Goal: Information Seeking & Learning: Learn about a topic

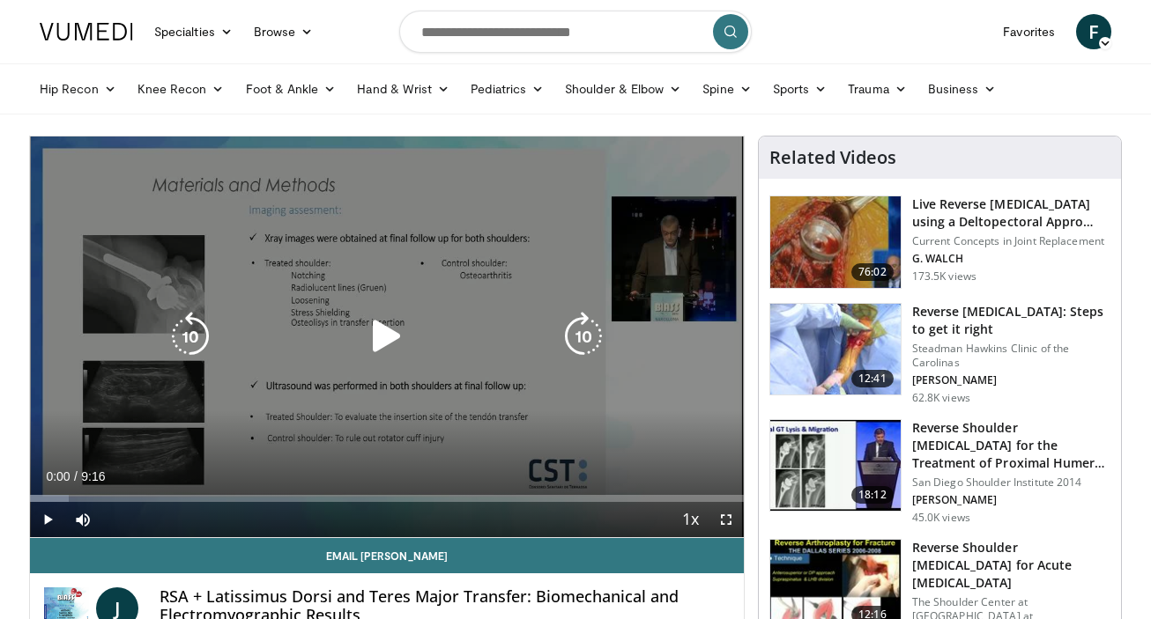
click at [387, 339] on icon "Video Player" at bounding box center [386, 336] width 49 height 49
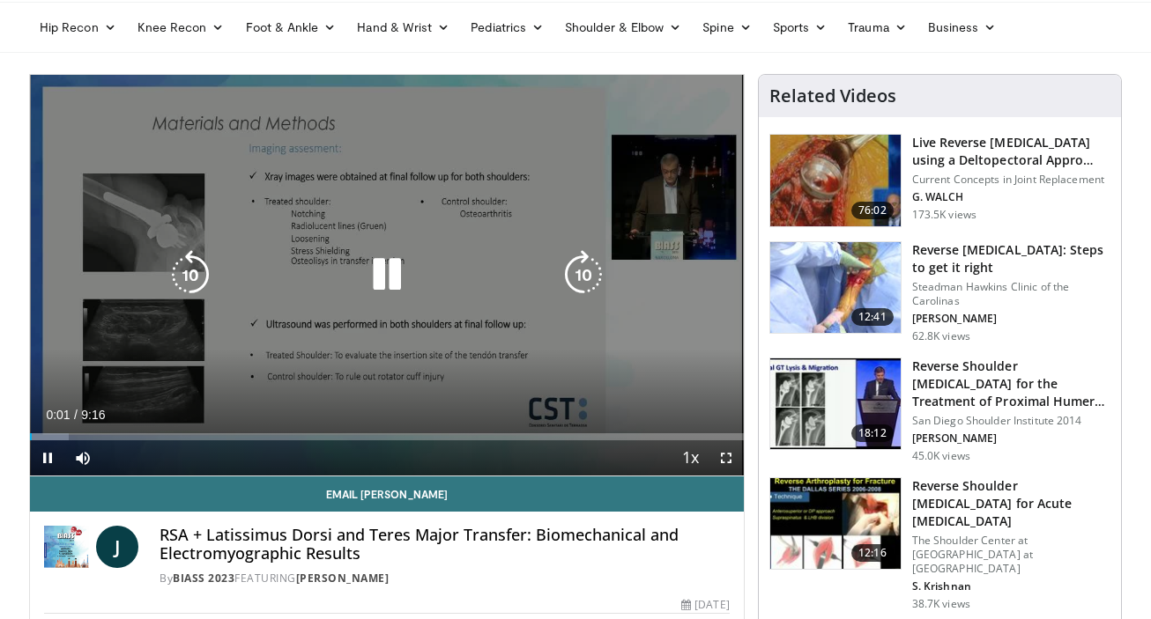
scroll to position [65, 0]
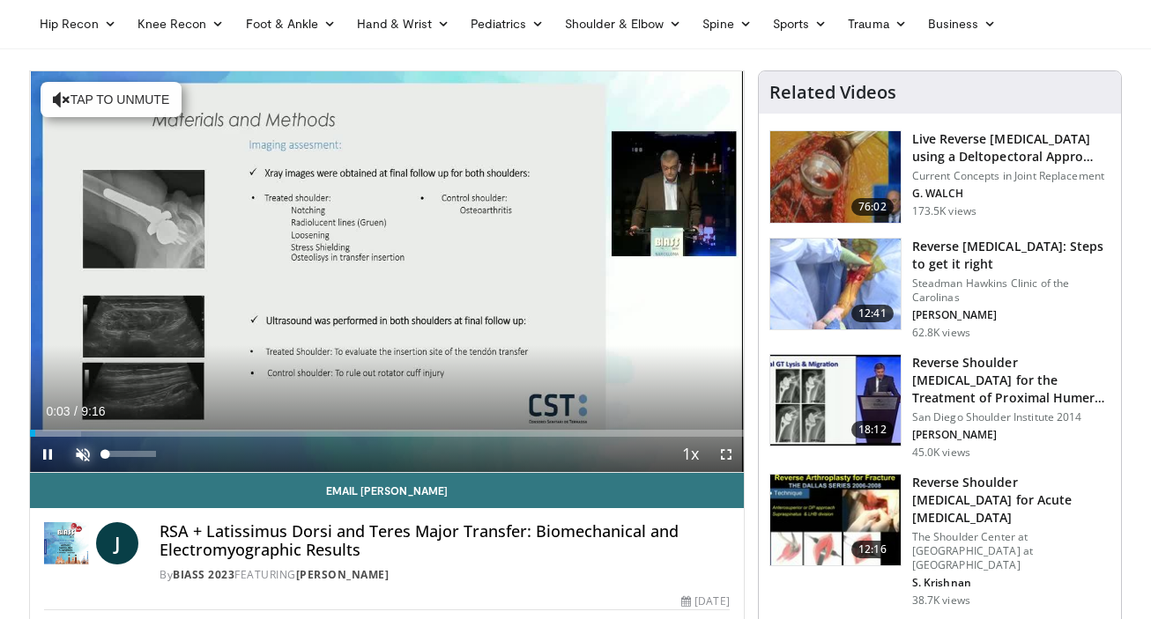
click at [89, 456] on span "Video Player" at bounding box center [82, 454] width 35 height 35
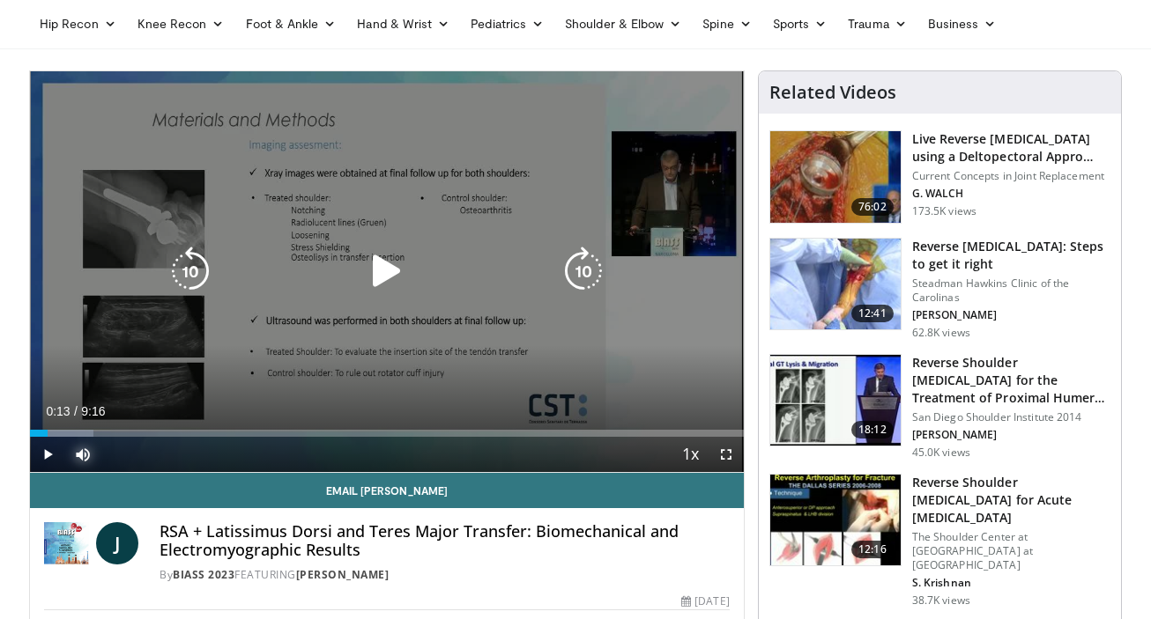
click at [47, 436] on div "Loaded : 8.90% 0:13 1:41" at bounding box center [387, 433] width 714 height 7
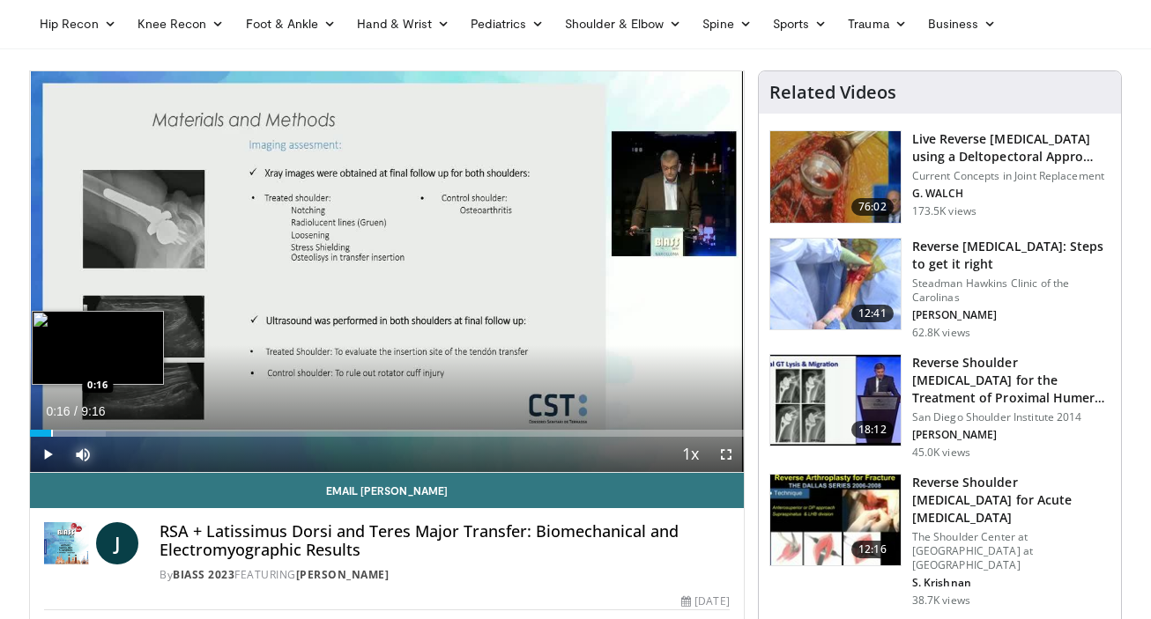
click at [51, 436] on div "Progress Bar" at bounding box center [52, 433] width 2 height 7
click at [57, 436] on div "Progress Bar" at bounding box center [58, 433] width 2 height 7
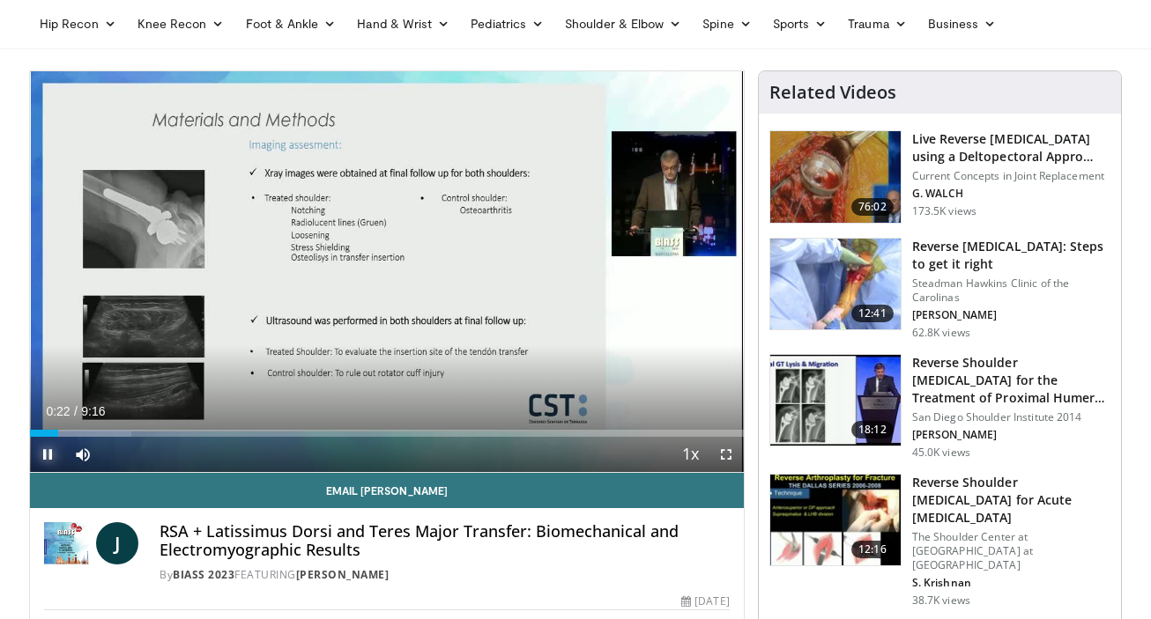
click at [63, 437] on video-js "**********" at bounding box center [387, 272] width 714 height 402
click at [68, 437] on span "Video Player" at bounding box center [82, 454] width 35 height 35
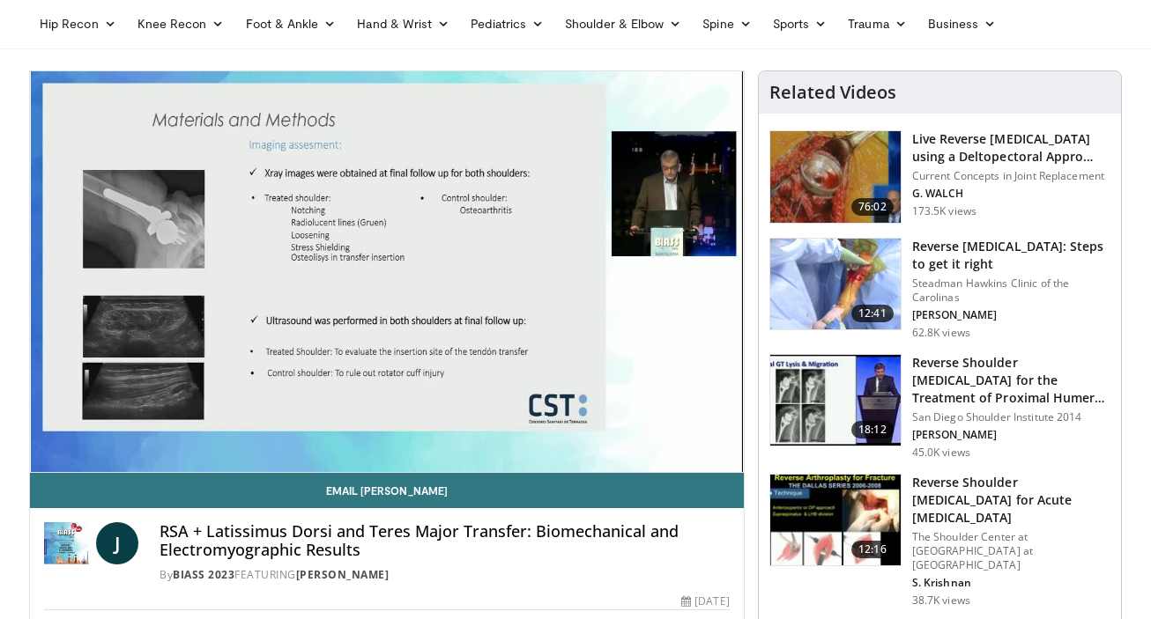
click at [73, 448] on span "Video Player" at bounding box center [82, 454] width 35 height 35
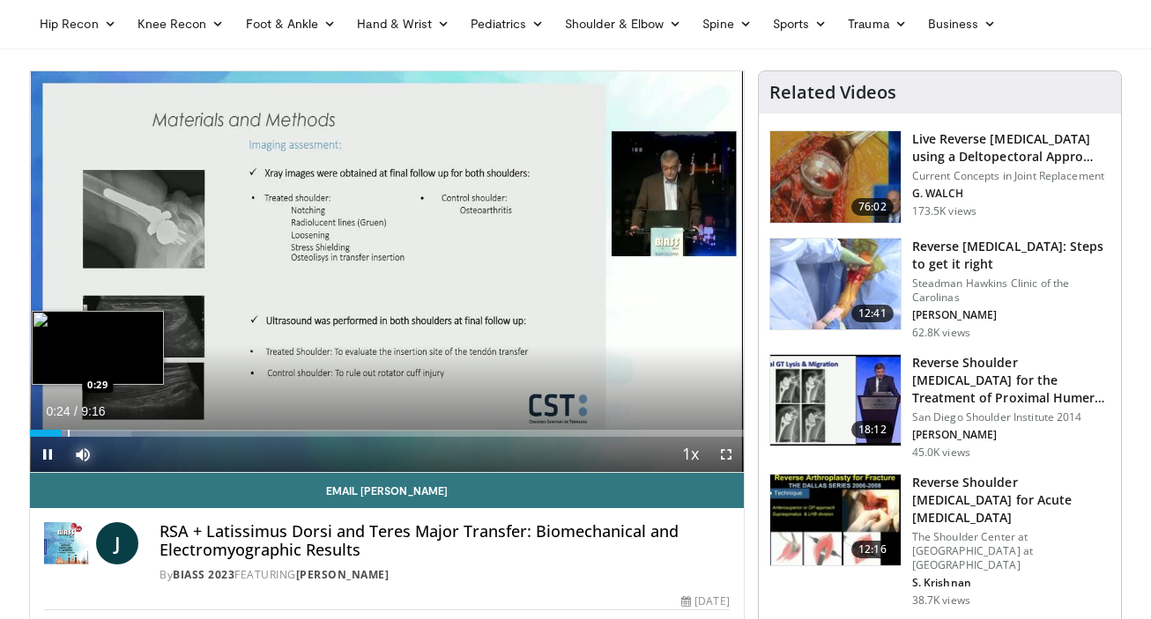
click at [68, 434] on div "Progress Bar" at bounding box center [69, 433] width 2 height 7
click at [64, 434] on div "Progress Bar" at bounding box center [65, 433] width 2 height 7
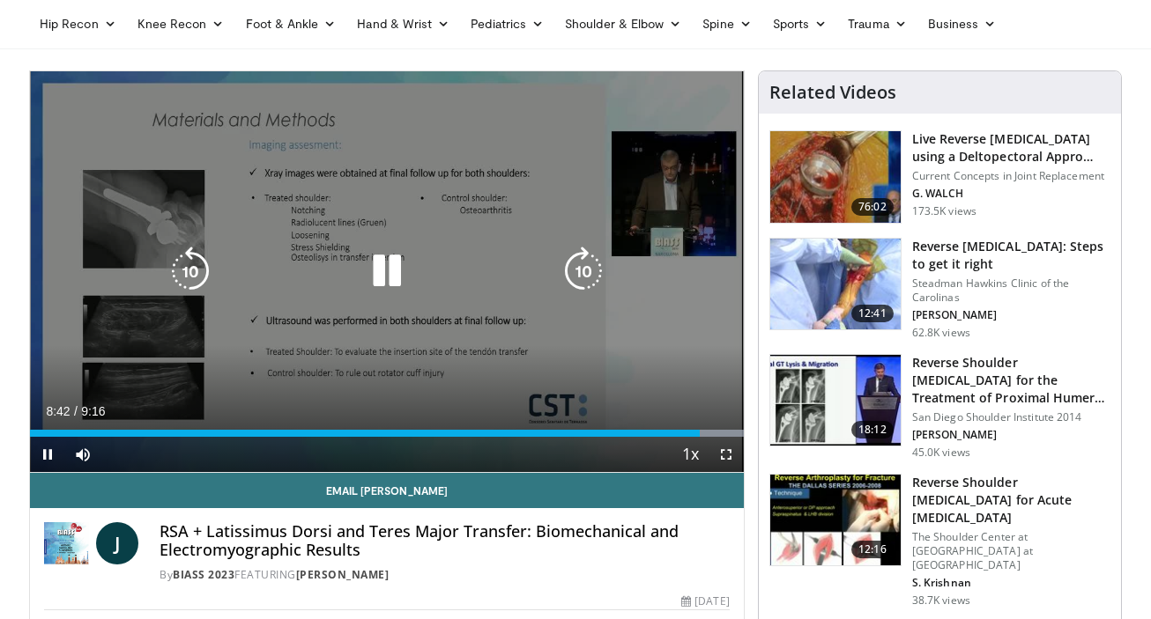
click at [392, 259] on icon "Video Player" at bounding box center [386, 271] width 49 height 49
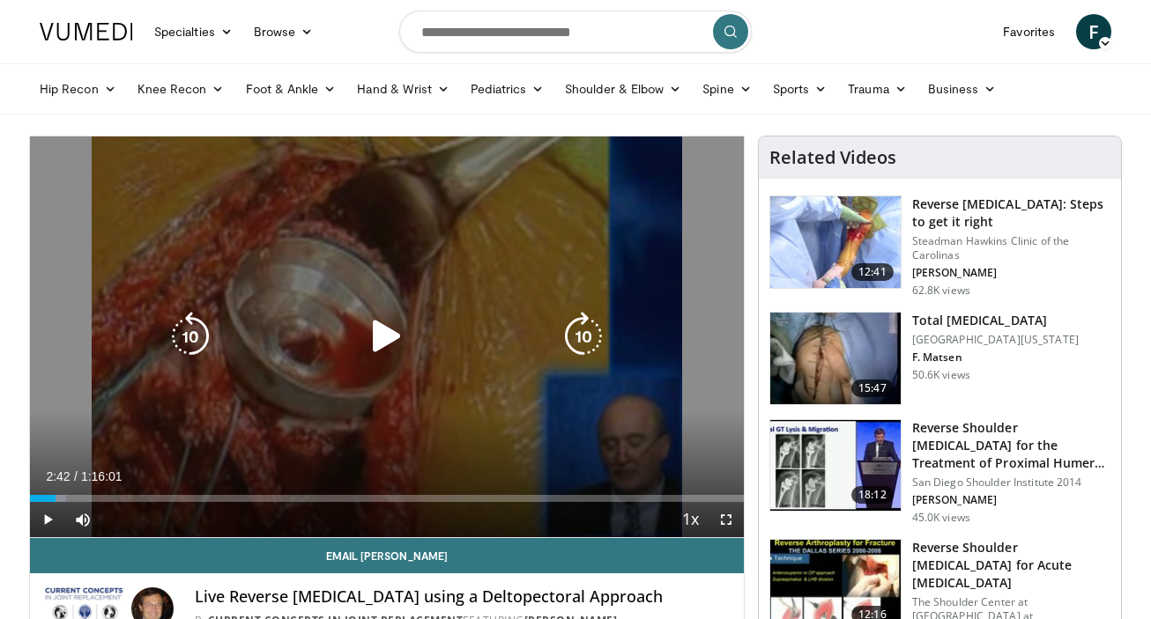
click at [394, 331] on icon "Video Player" at bounding box center [386, 336] width 49 height 49
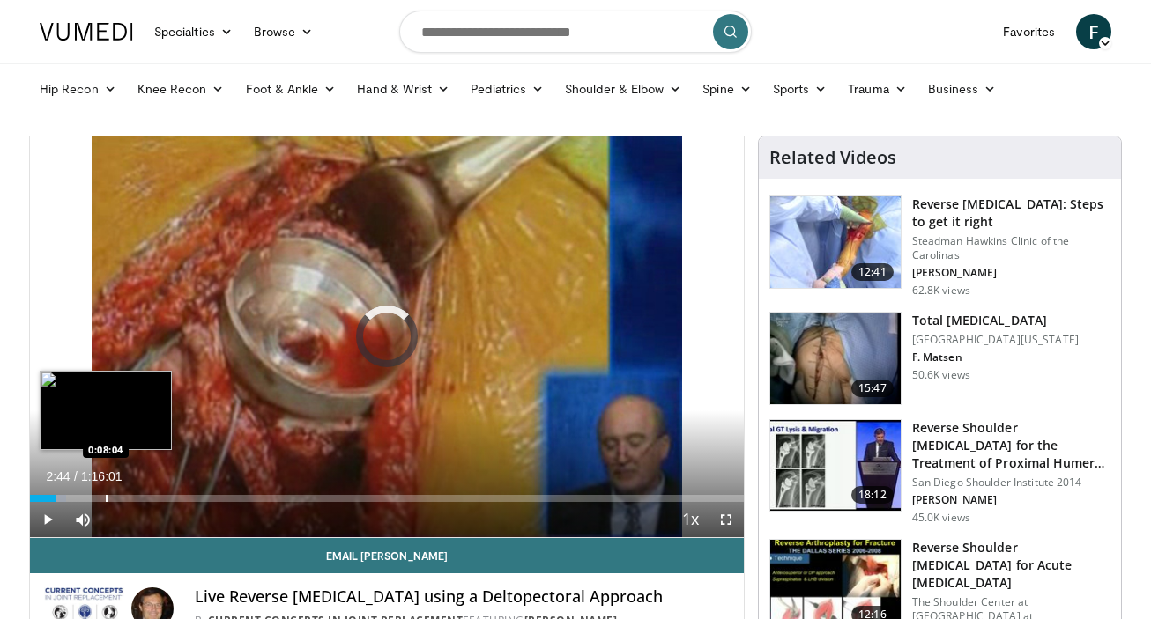
click at [106, 495] on div "Progress Bar" at bounding box center [107, 498] width 2 height 7
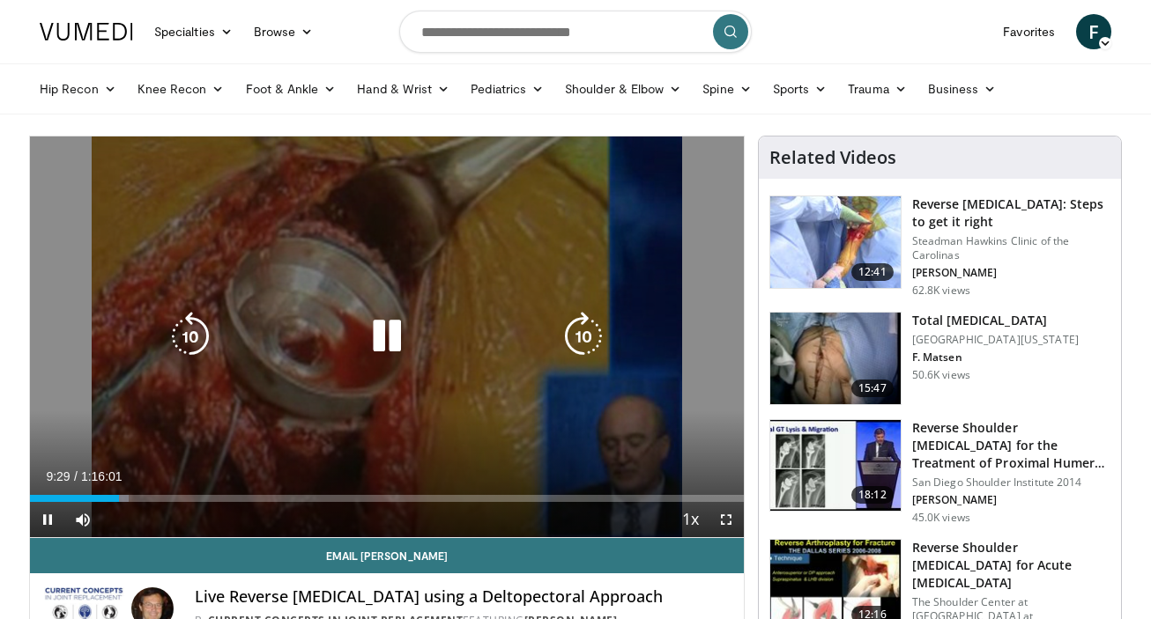
click at [387, 340] on icon "Video Player" at bounding box center [386, 336] width 49 height 49
click at [392, 337] on icon "Video Player" at bounding box center [386, 336] width 49 height 49
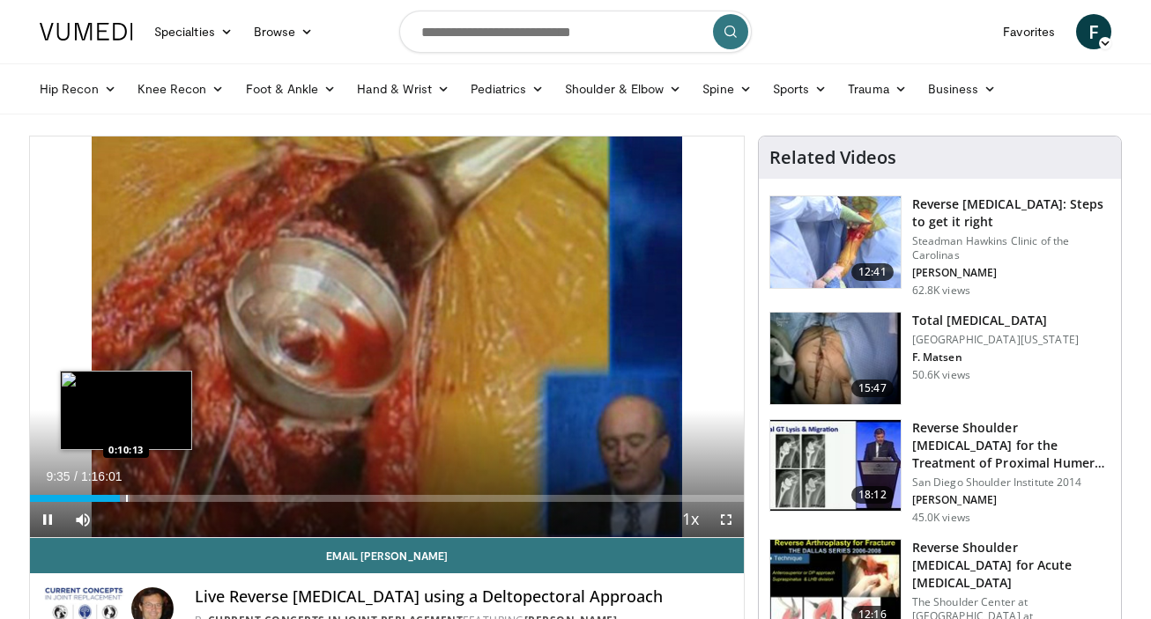
click at [126, 498] on div "Progress Bar" at bounding box center [127, 498] width 2 height 7
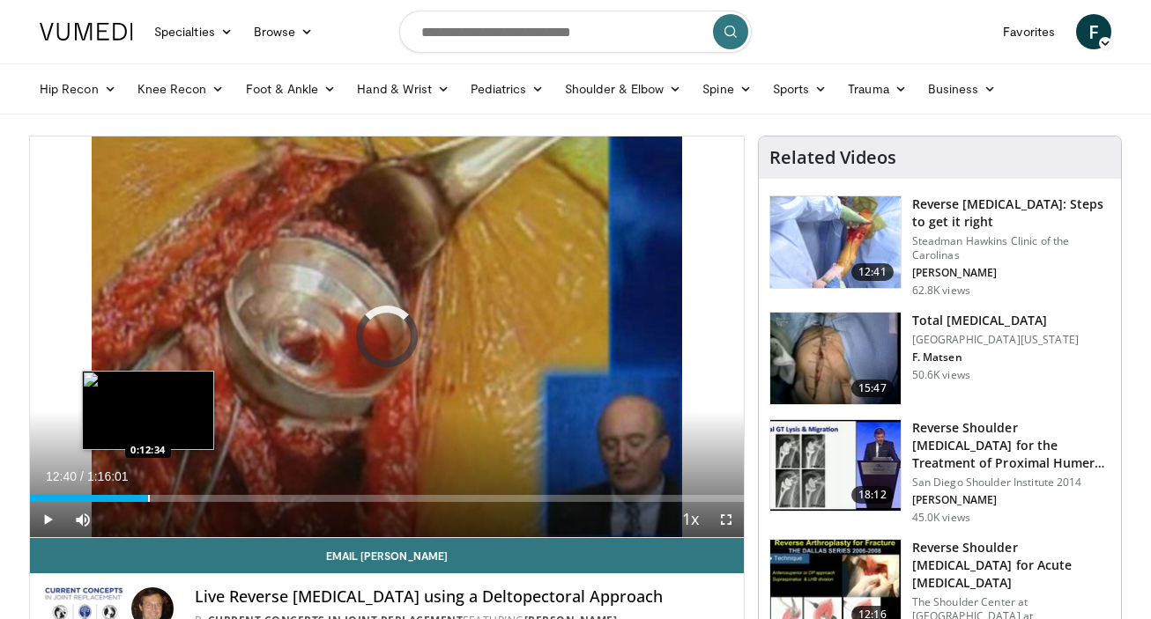
click at [148, 500] on div "Progress Bar" at bounding box center [149, 498] width 2 height 7
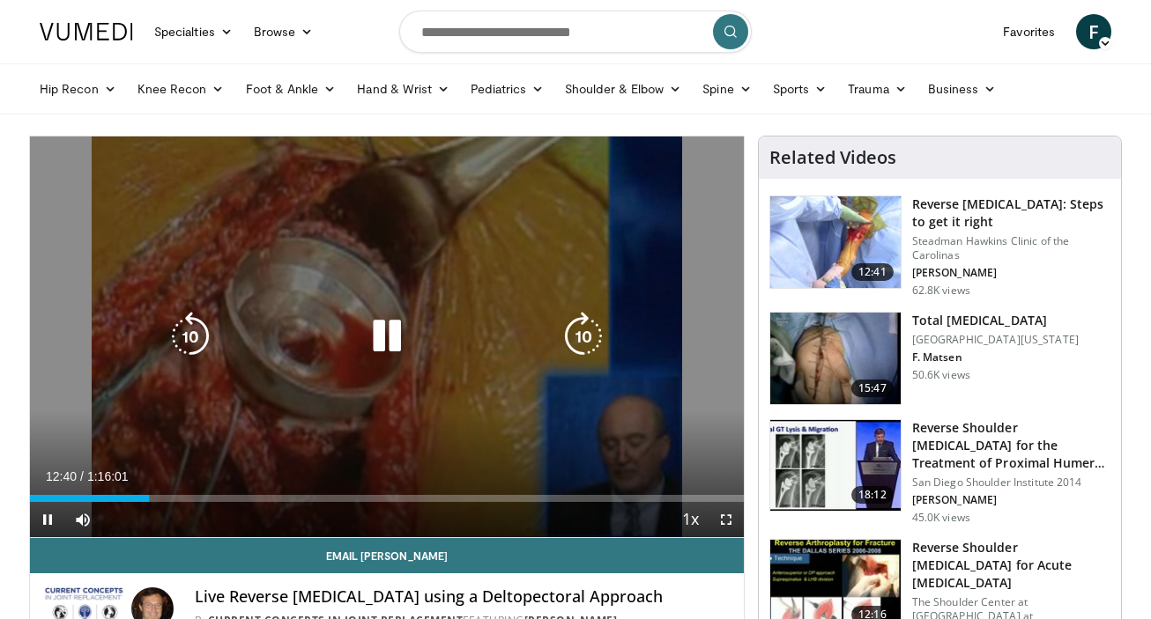
click at [280, 346] on div "Video Player" at bounding box center [387, 336] width 428 height 35
click at [388, 334] on icon "Video Player" at bounding box center [386, 336] width 49 height 49
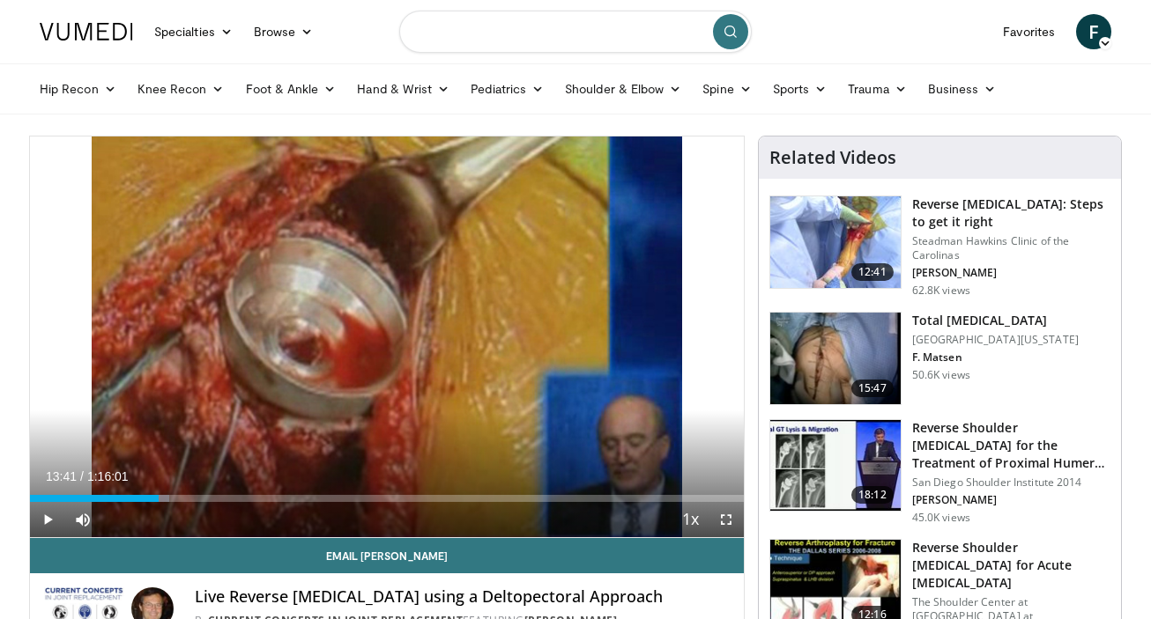
click at [482, 30] on input "Search topics, interventions" at bounding box center [575, 32] width 352 height 42
type input "**********"
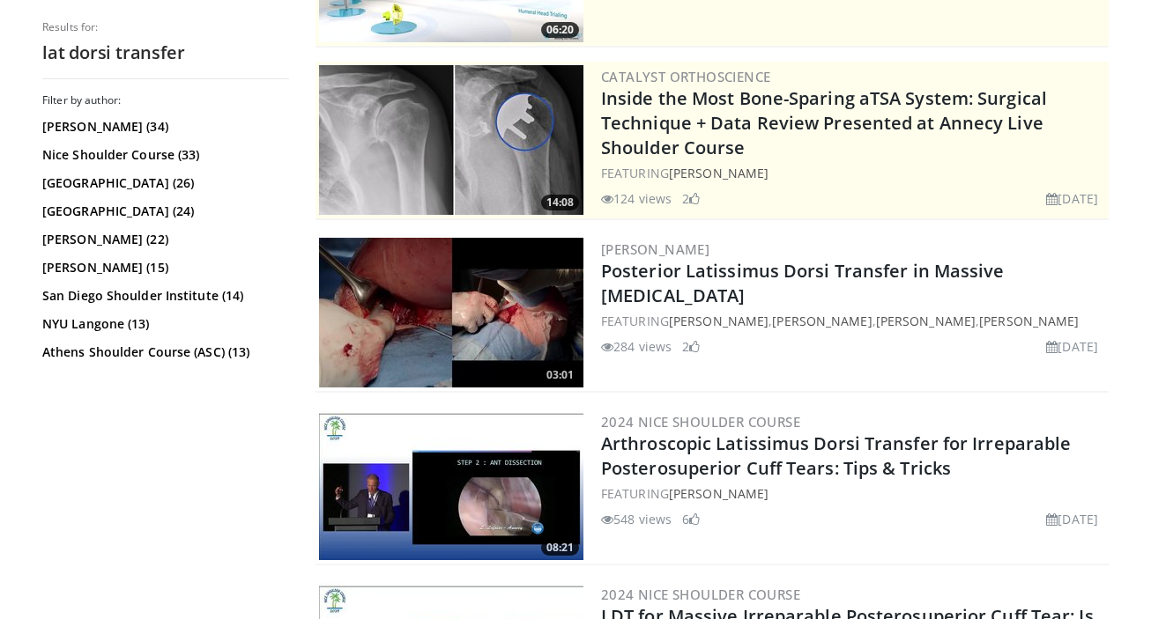
scroll to position [319, 0]
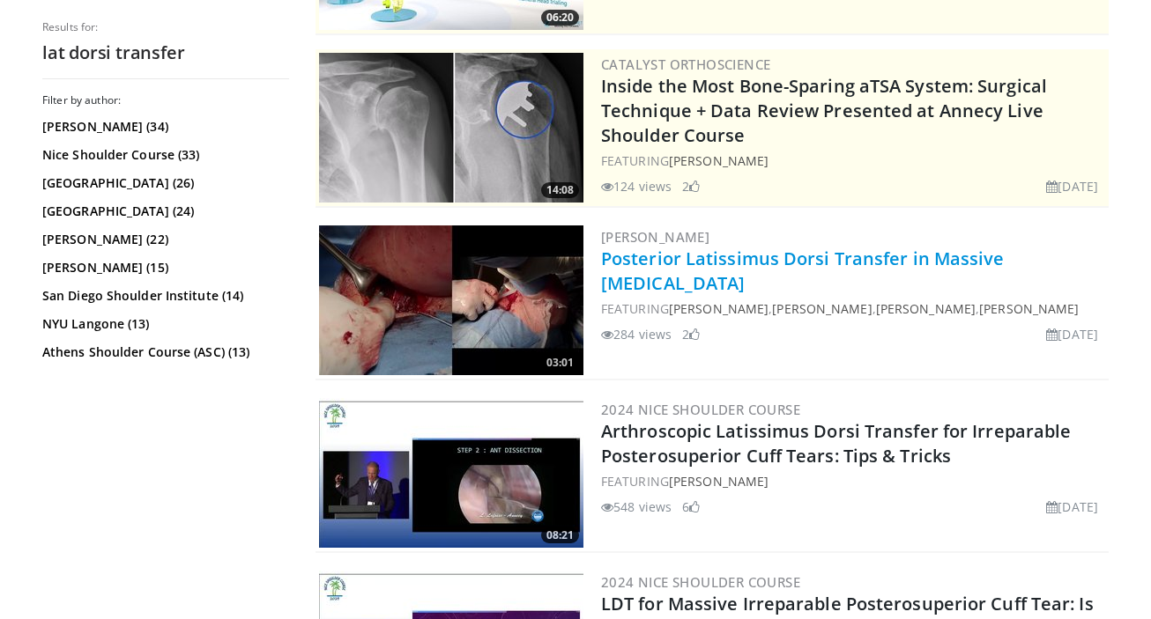
click at [716, 265] on link "Posterior Latissimus Dorsi Transfer in Massive [MEDICAL_DATA]" at bounding box center [803, 271] width 404 height 48
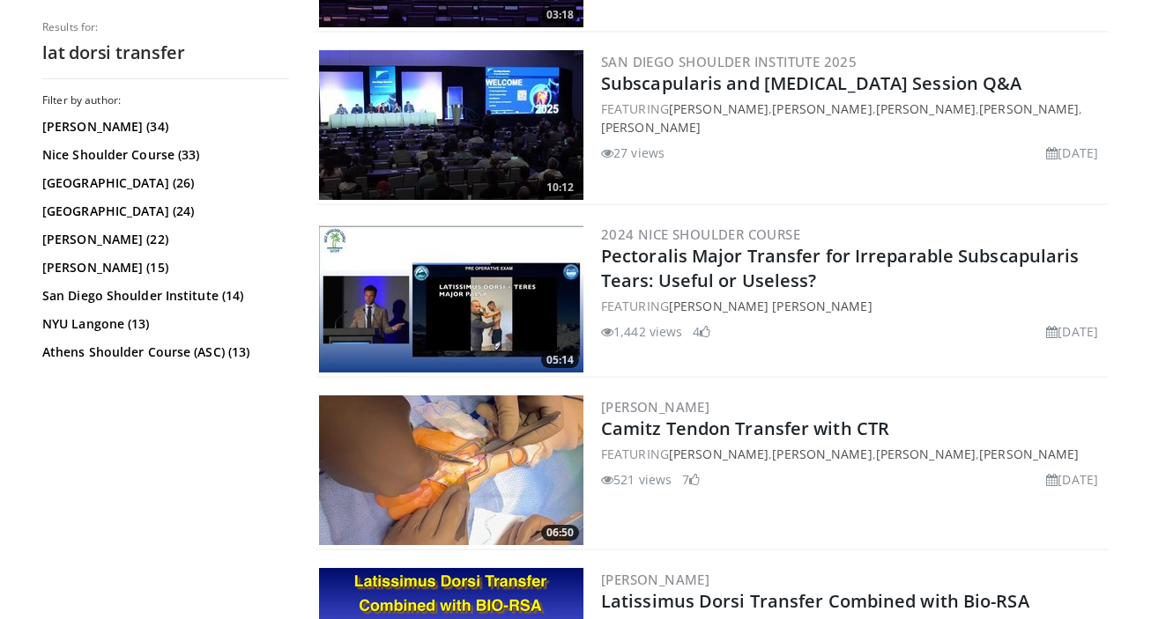
scroll to position [2398, 0]
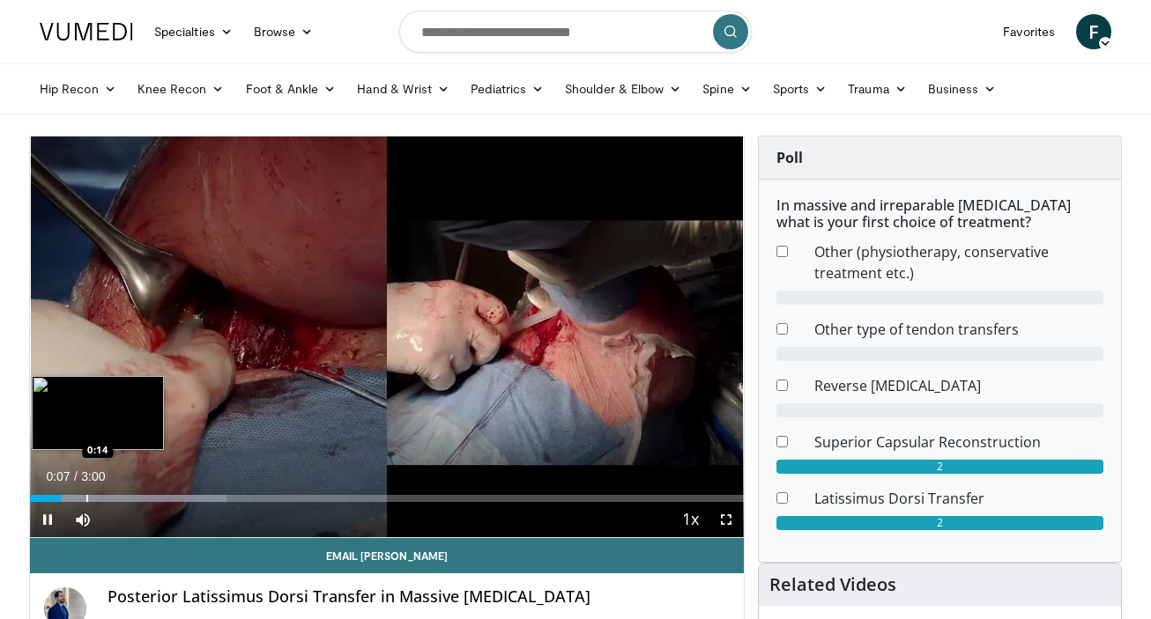
click at [86, 493] on div "Loaded : 27.60% 0:07 0:14" at bounding box center [387, 494] width 714 height 17
